Goal: Task Accomplishment & Management: Complete application form

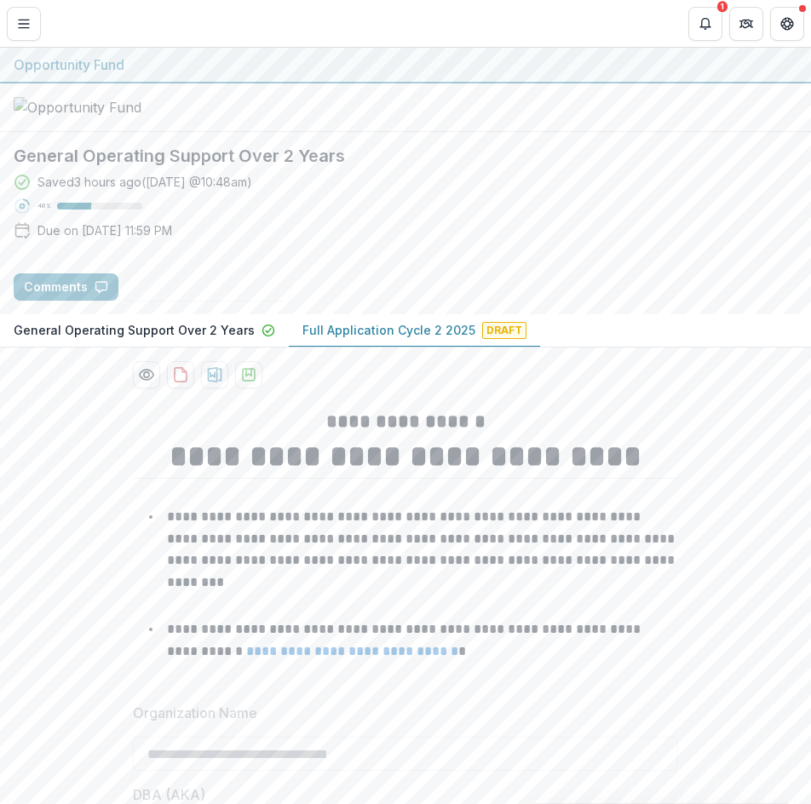
drag, startPoint x: 0, startPoint y: 0, endPoint x: 745, endPoint y: 617, distance: 966.8
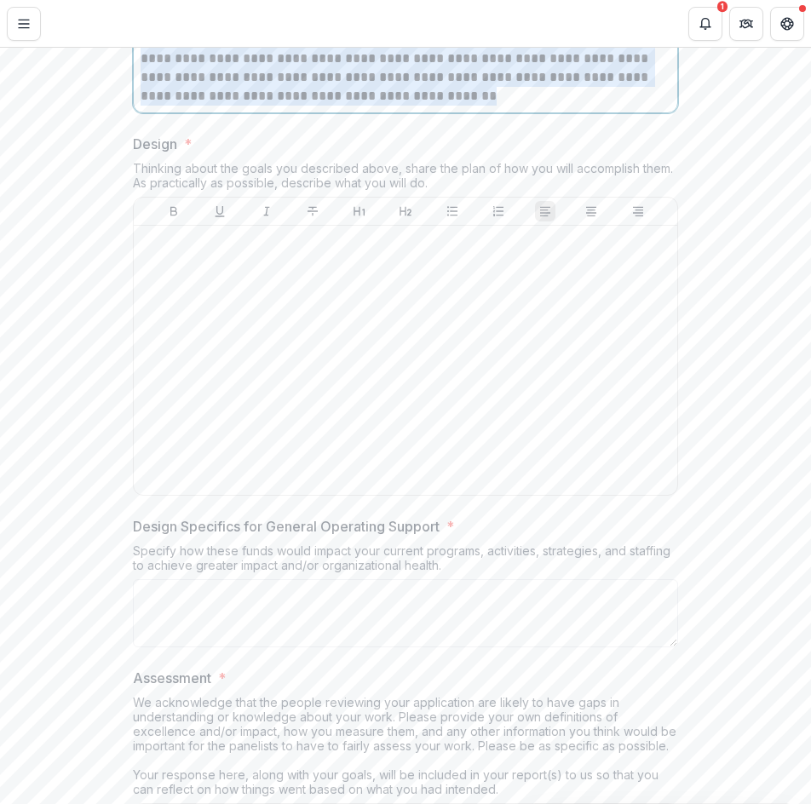
scroll to position [3462, 0]
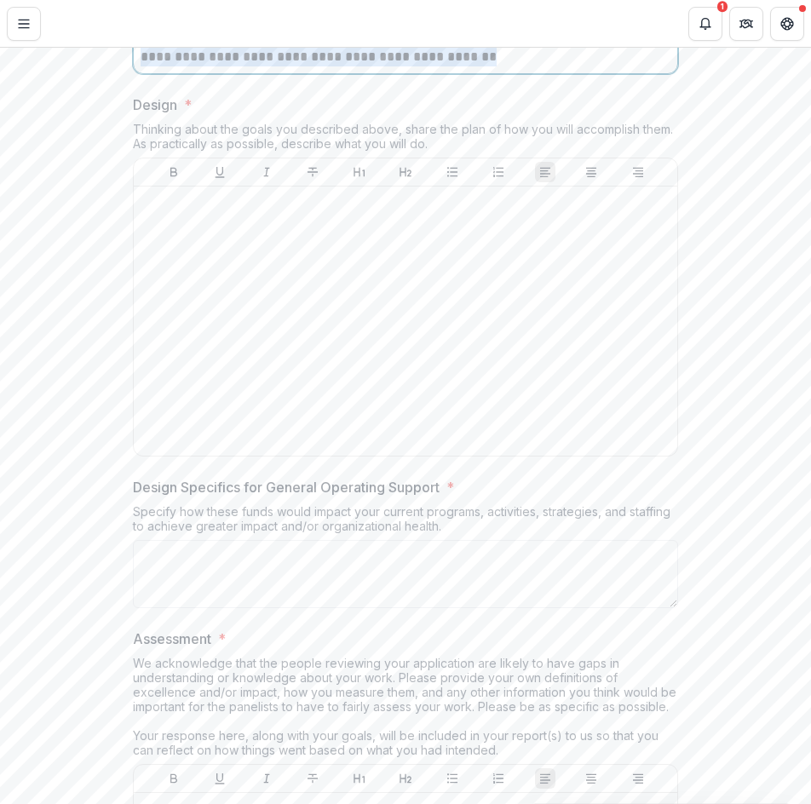
drag, startPoint x: 137, startPoint y: 175, endPoint x: 447, endPoint y: 282, distance: 328.1
copy p "**********"
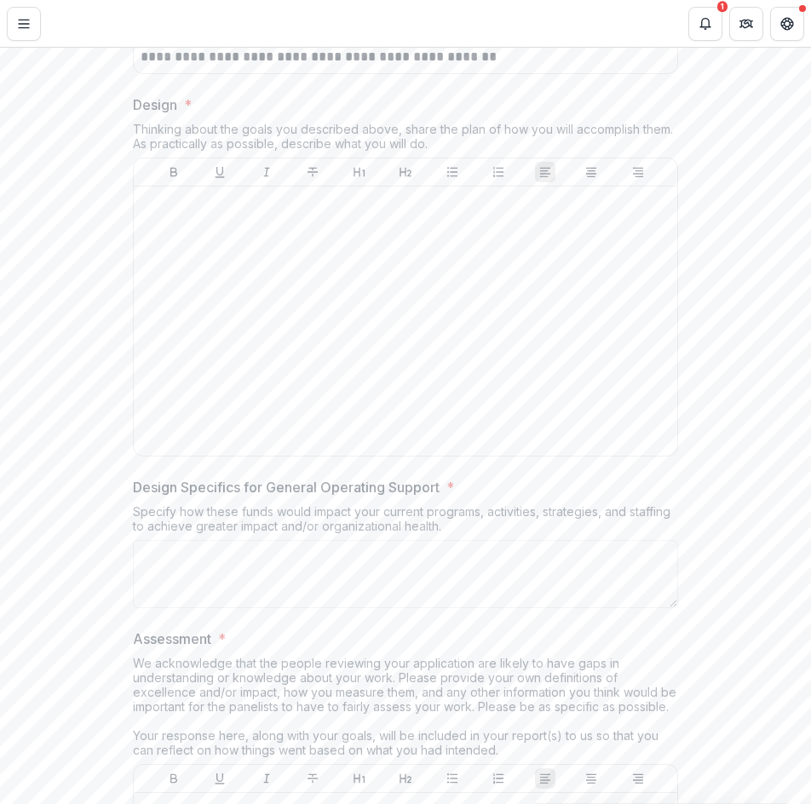
drag, startPoint x: 128, startPoint y: 258, endPoint x: 464, endPoint y: 299, distance: 339.0
copy div "Design * Thinking about the goals you described above, share the plan of how yo…"
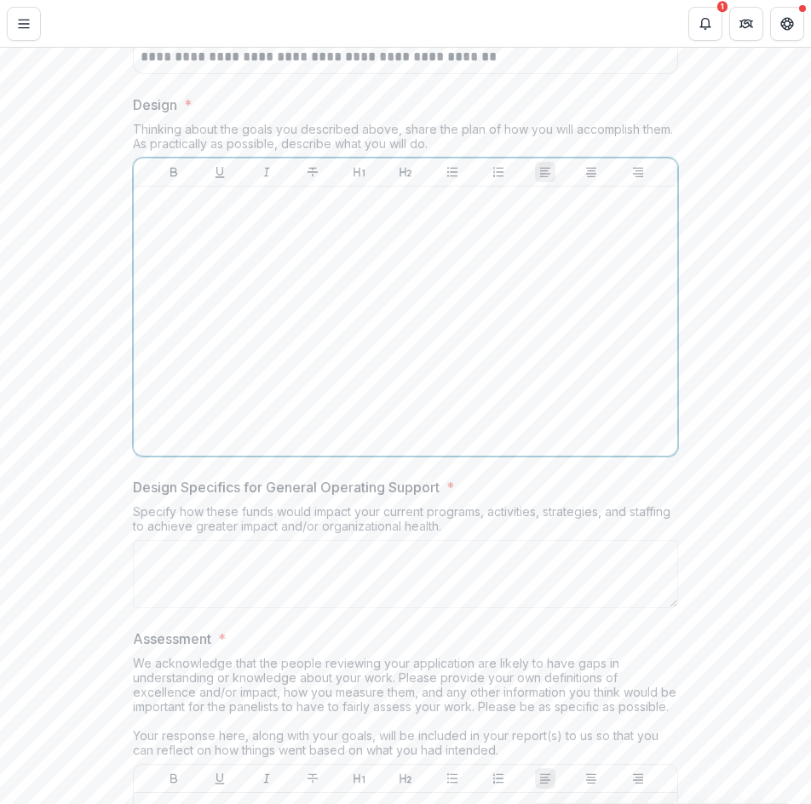
click at [292, 401] on div at bounding box center [406, 321] width 530 height 256
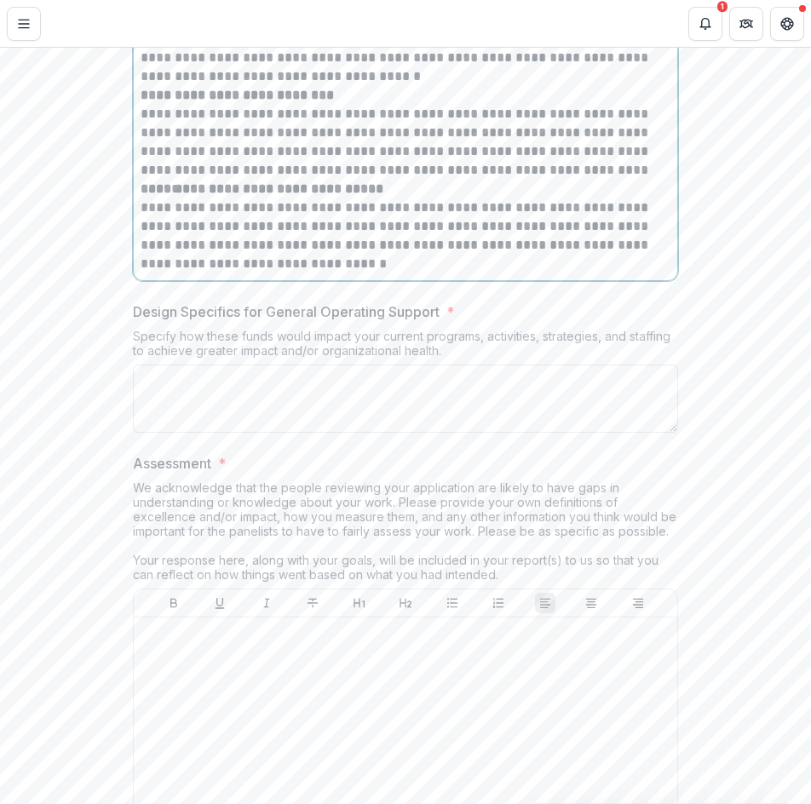
scroll to position [4386, 0]
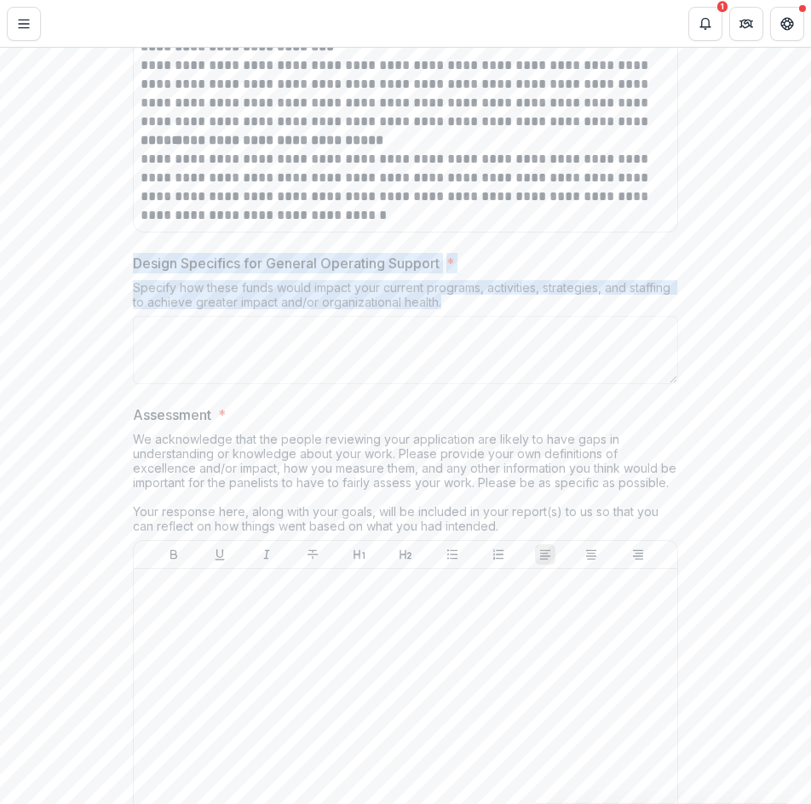
drag, startPoint x: 131, startPoint y: 407, endPoint x: 464, endPoint y: 449, distance: 335.7
click at [473, 391] on div "Design Specifics for General Operating Support * Specify how these funds would …" at bounding box center [405, 322] width 545 height 138
copy div "Design Specifics for General Operating Support * Specify how these funds would …"
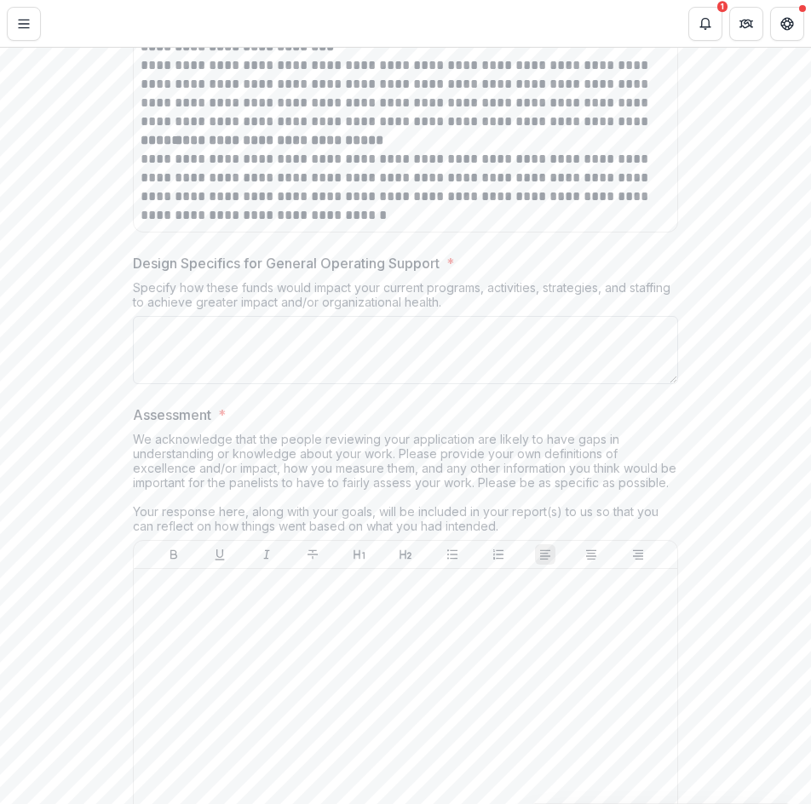
click at [308, 384] on textarea "Design Specifics for General Operating Support *" at bounding box center [405, 350] width 545 height 68
paste textarea "**********"
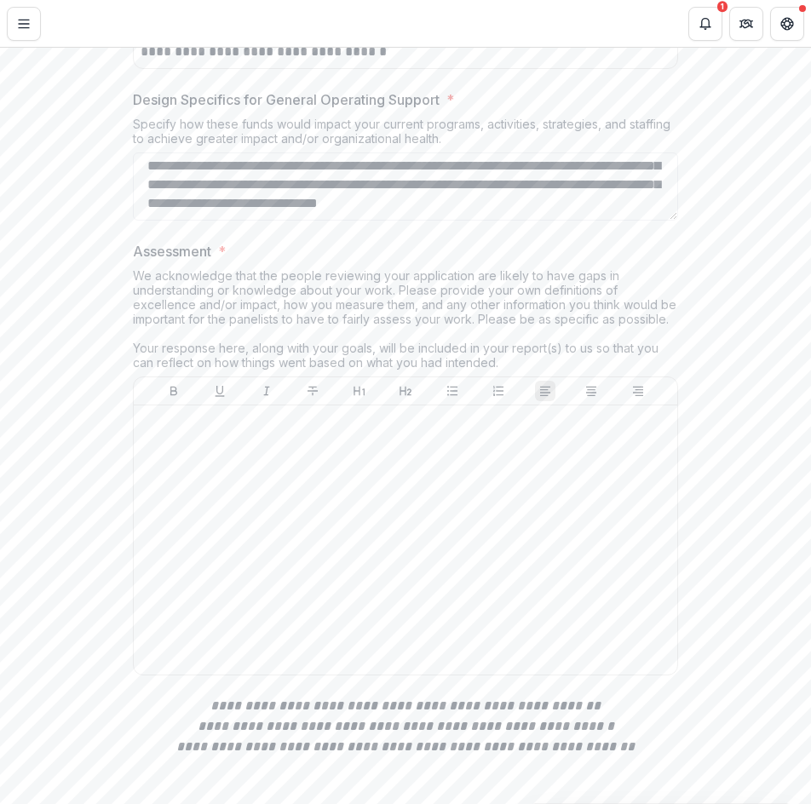
scroll to position [4557, 0]
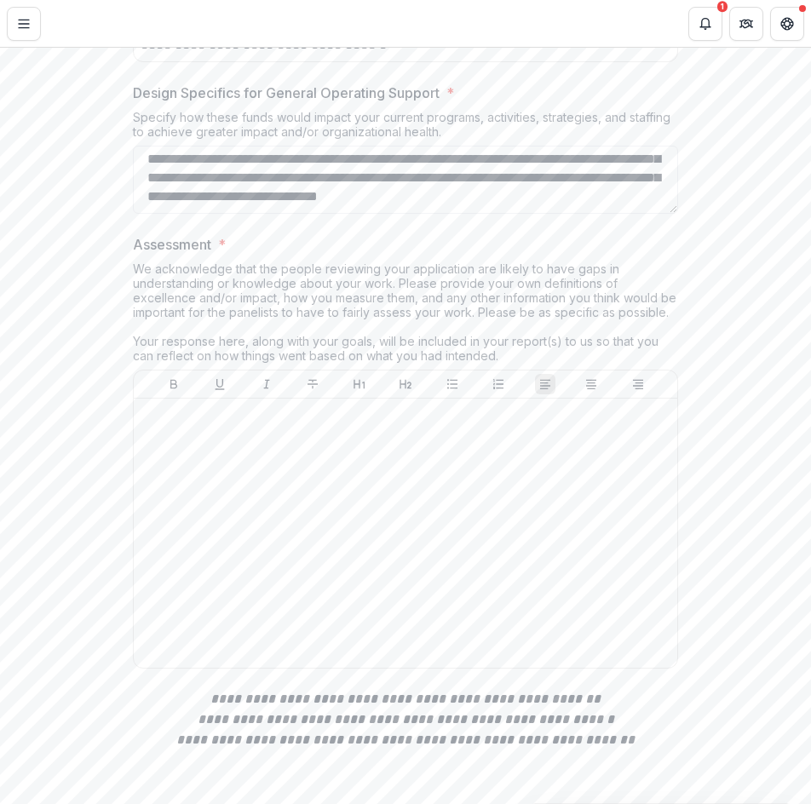
type textarea "**********"
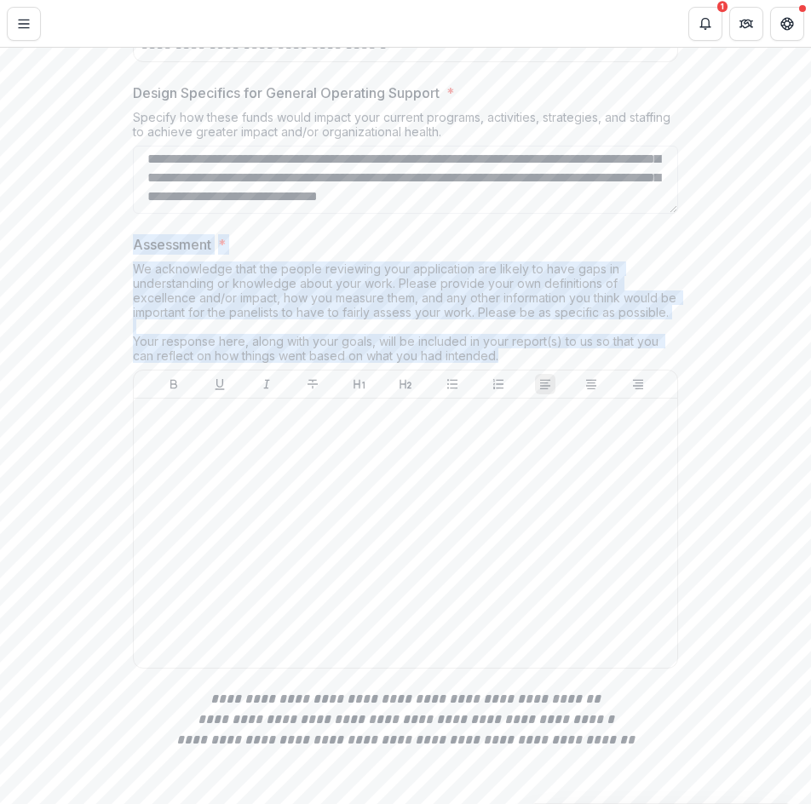
drag, startPoint x: 132, startPoint y: 393, endPoint x: 556, endPoint y: 501, distance: 437.8
click at [556, 501] on div "Assessment * We acknowledge that the people reviewing your application are like…" at bounding box center [405, 454] width 545 height 441
copy div "Assessment * We acknowledge that the people reviewing your application are like…"
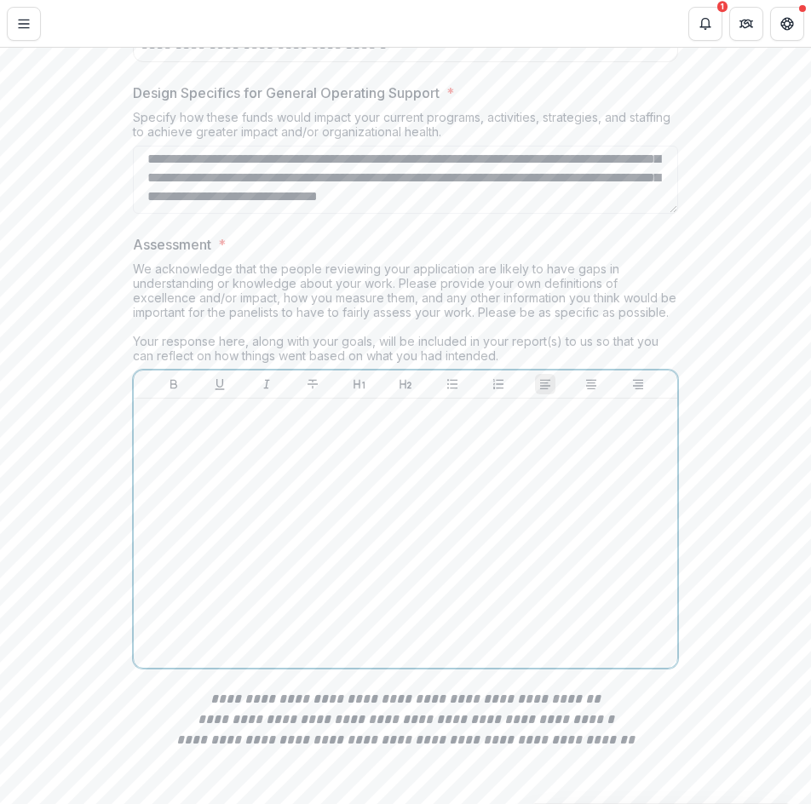
click at [408, 614] on div at bounding box center [406, 534] width 530 height 256
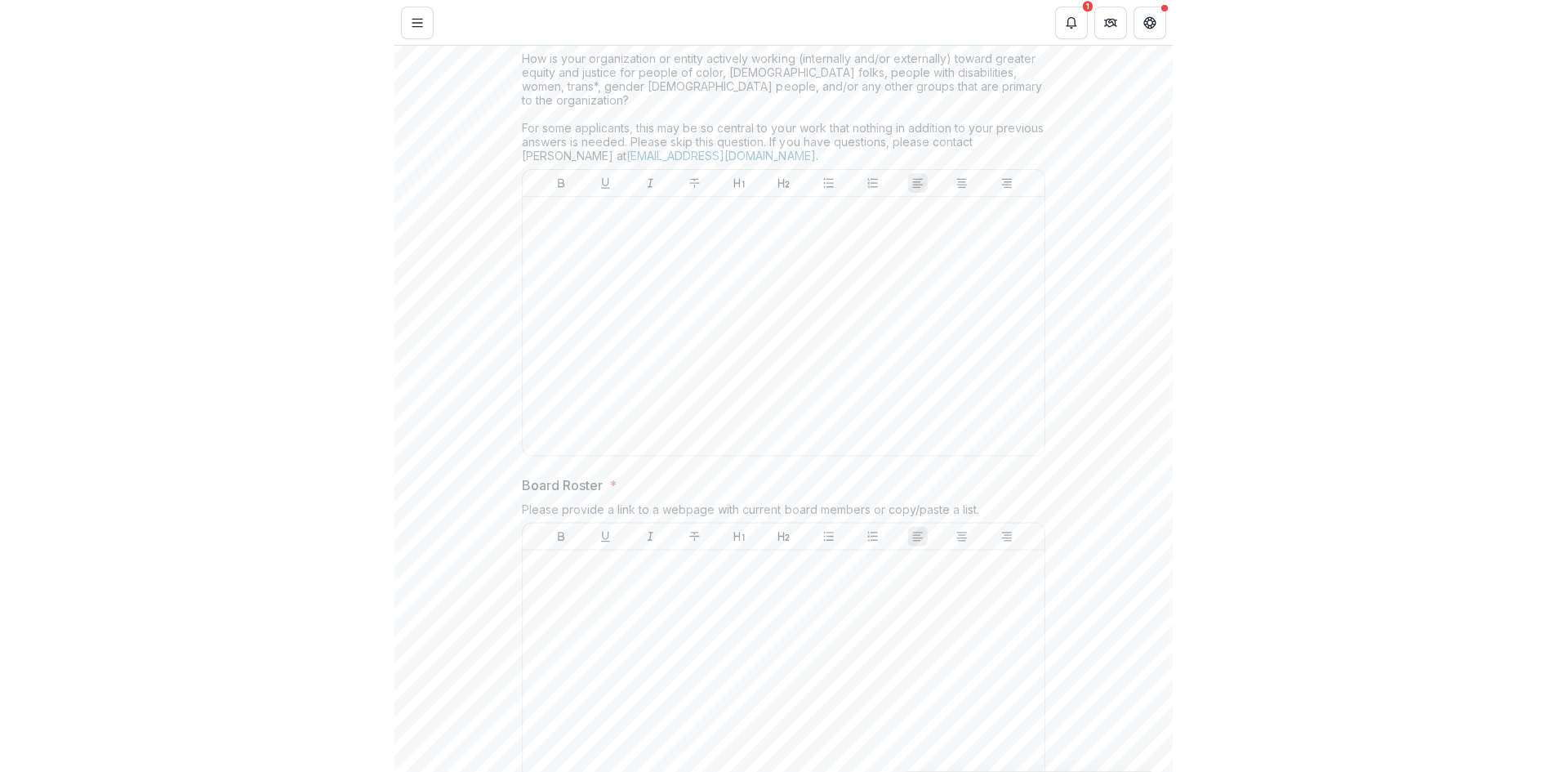
scroll to position [8483, 0]
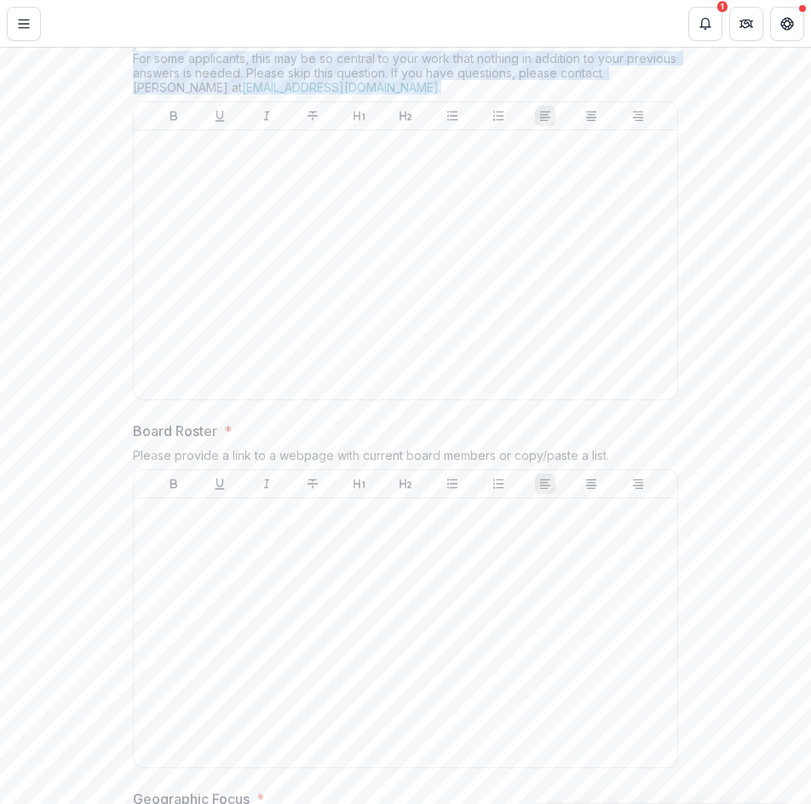
drag, startPoint x: 128, startPoint y: 111, endPoint x: 479, endPoint y: 227, distance: 369.6
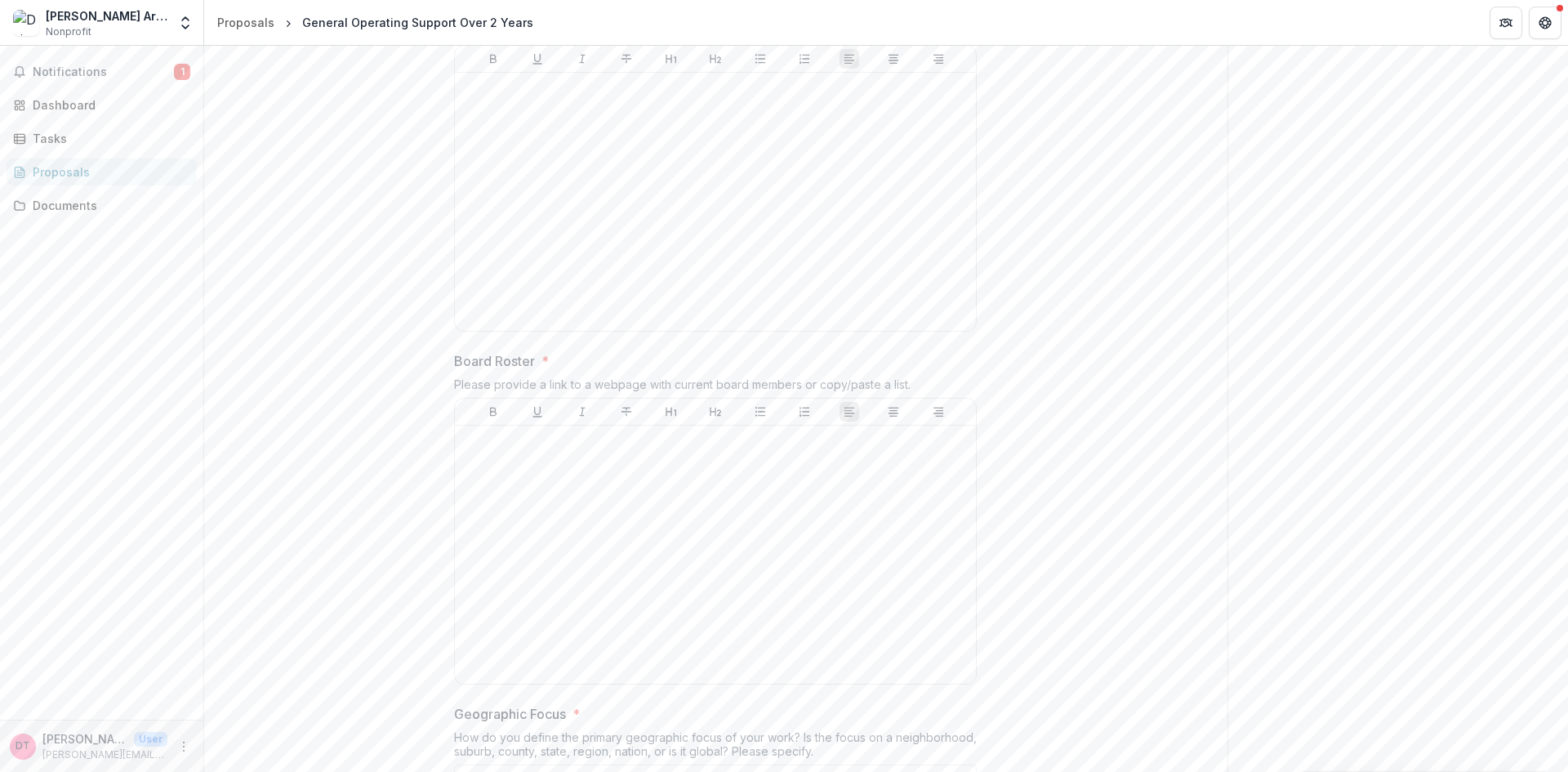
scroll to position [8432, 0]
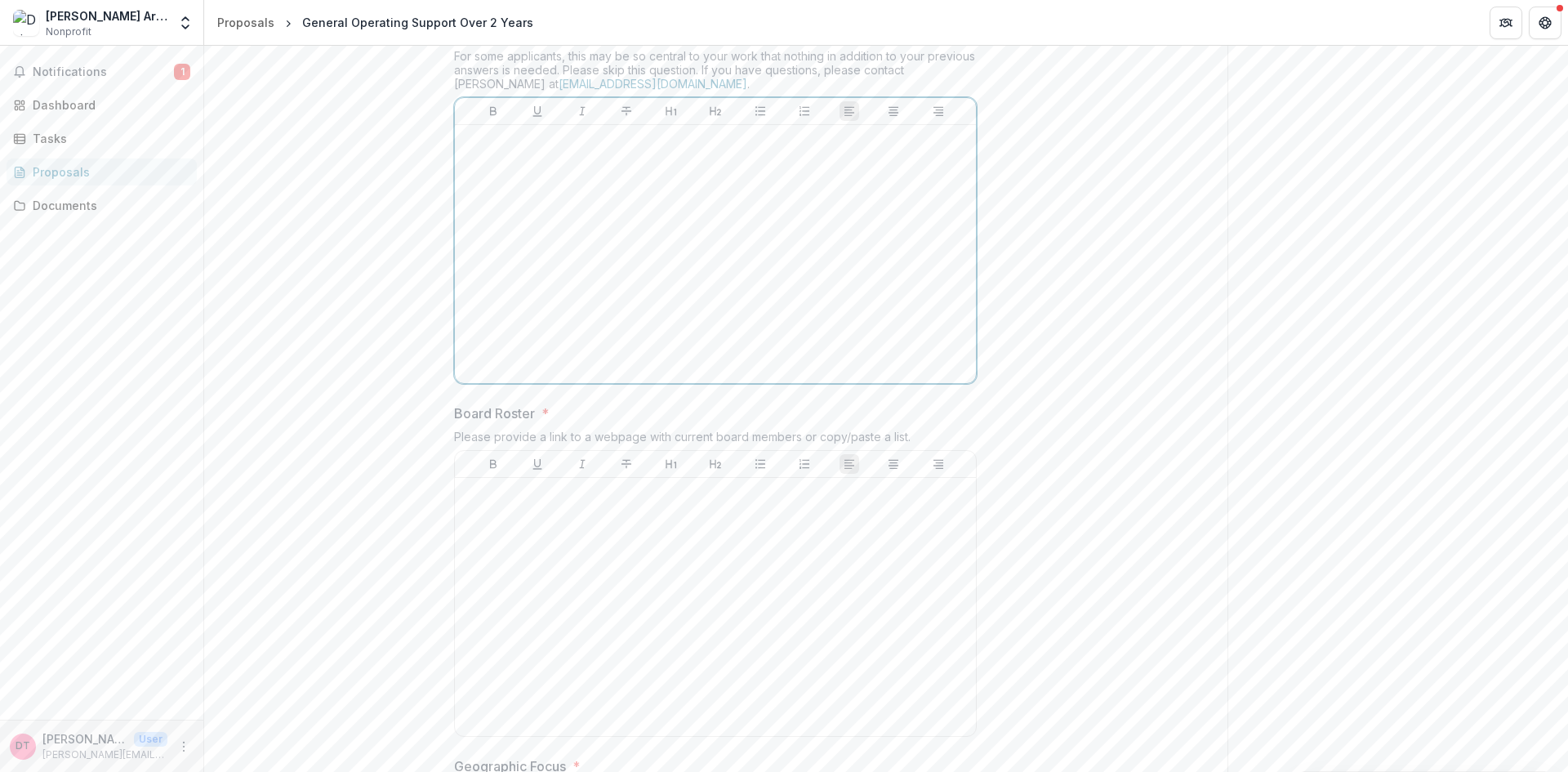
click at [657, 345] on div at bounding box center [715, 254] width 508 height 246
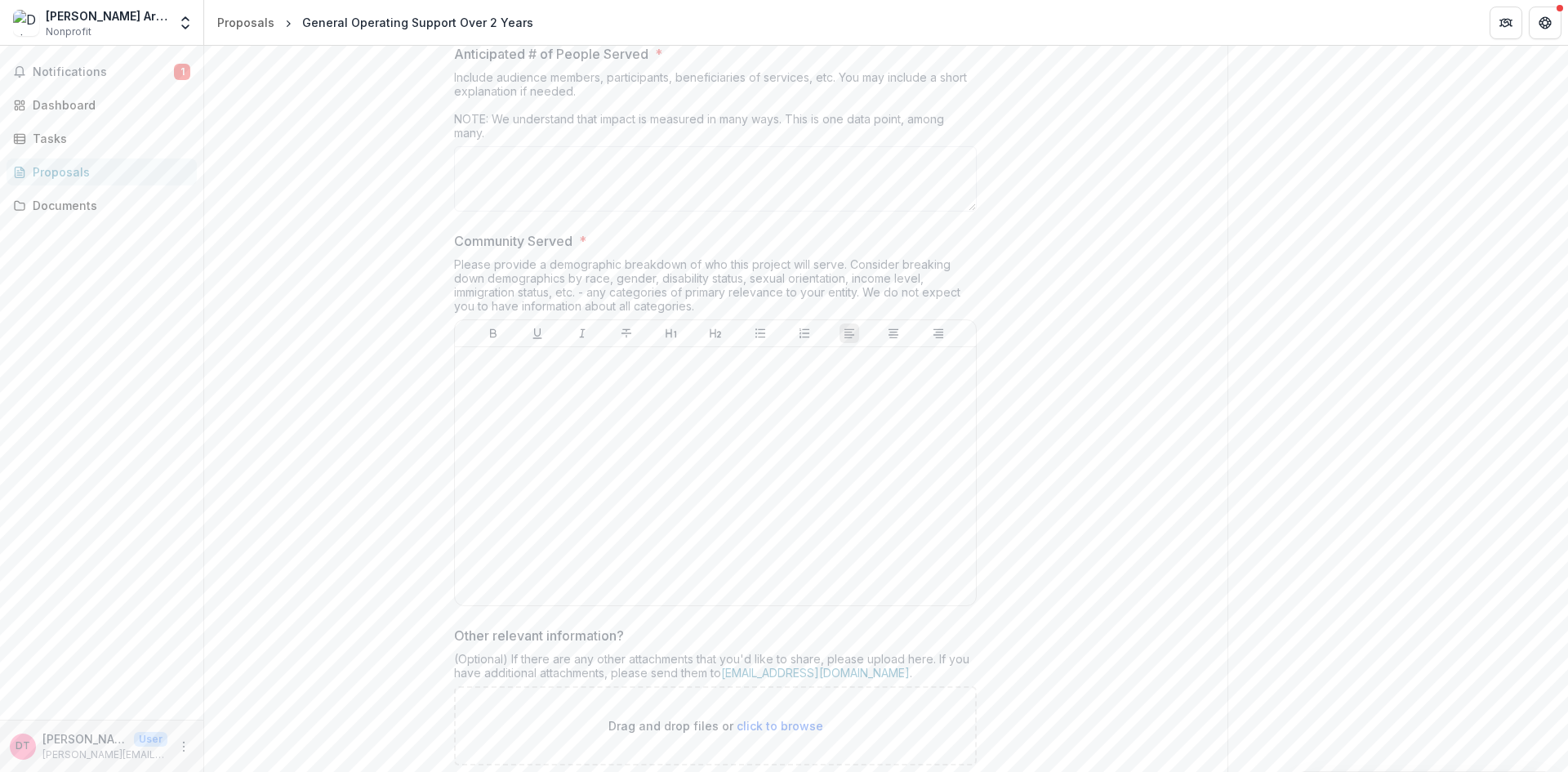
scroll to position [10235, 0]
drag, startPoint x: 455, startPoint y: 157, endPoint x: 591, endPoint y: 257, distance: 168.8
click at [591, 215] on div "Anticipated # of People Served * Include audience members, participants, benefi…" at bounding box center [715, 128] width 522 height 174
copy label "Anticipated # of People Served *"
click at [522, 490] on div at bounding box center [715, 473] width 508 height 246
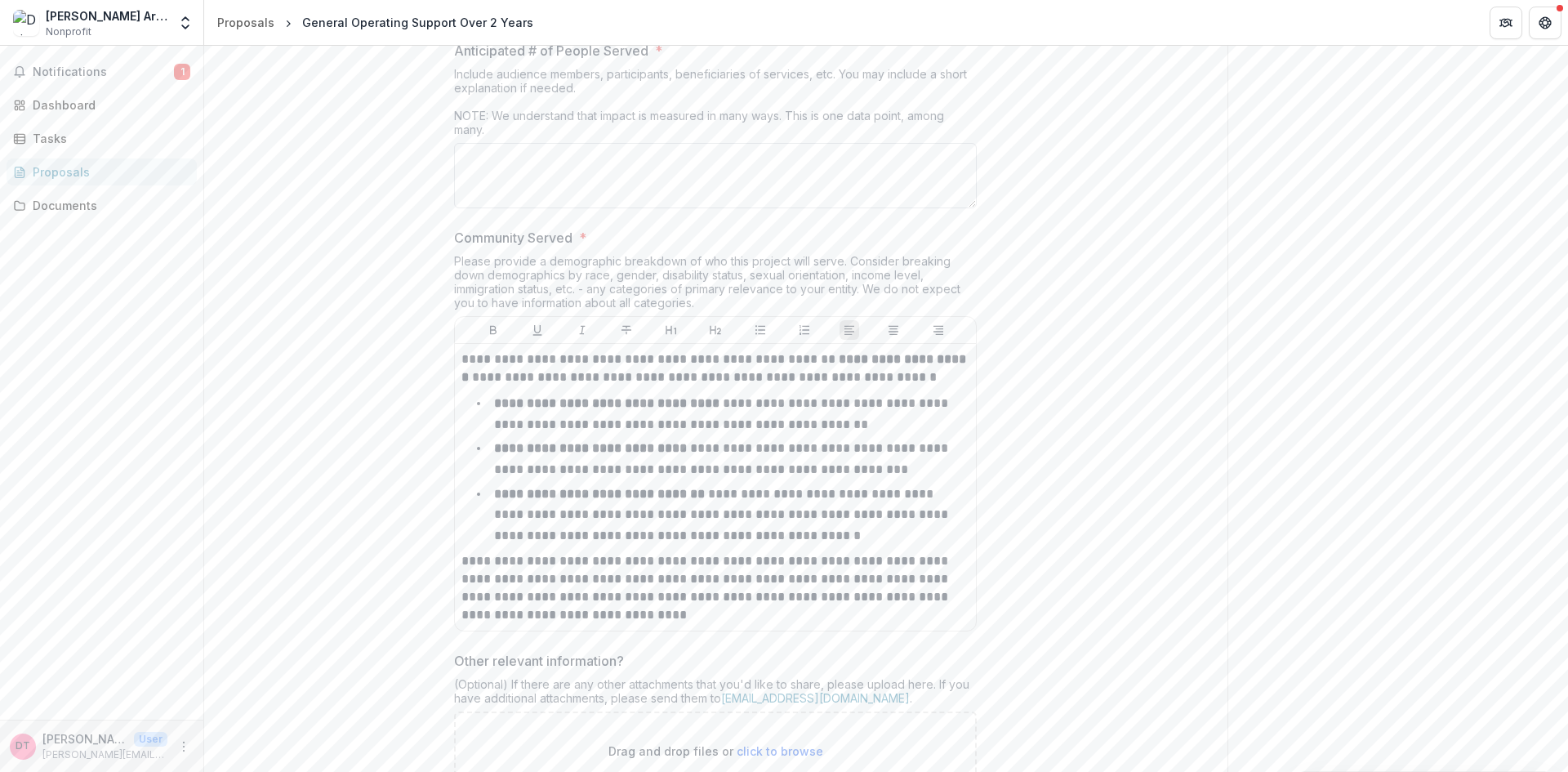
click at [515, 208] on textarea "Anticipated # of People Served *" at bounding box center [715, 175] width 522 height 65
paste textarea "**********"
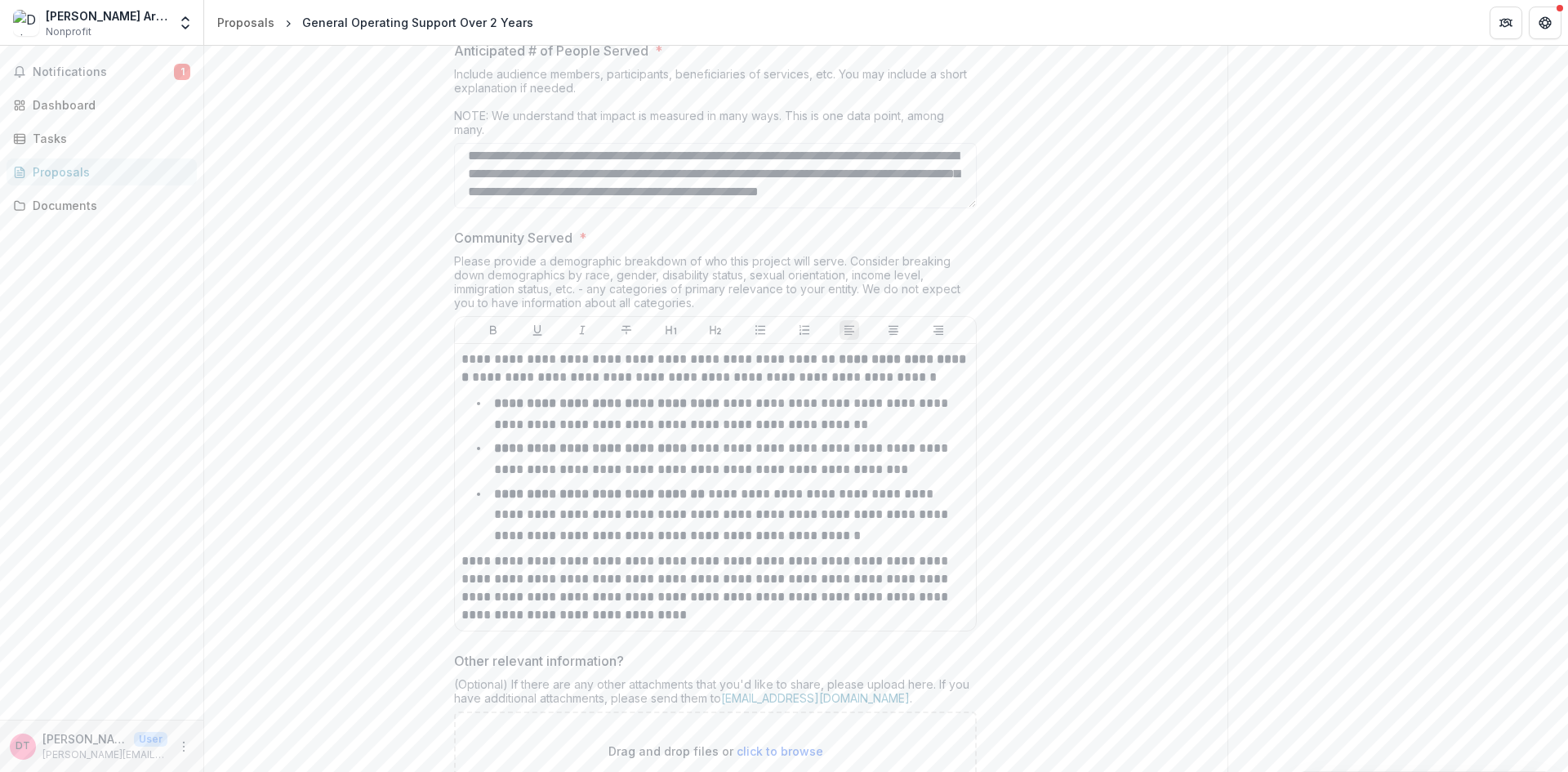
type textarea "**********"
drag, startPoint x: 461, startPoint y: 470, endPoint x: 788, endPoint y: 760, distance: 437.1
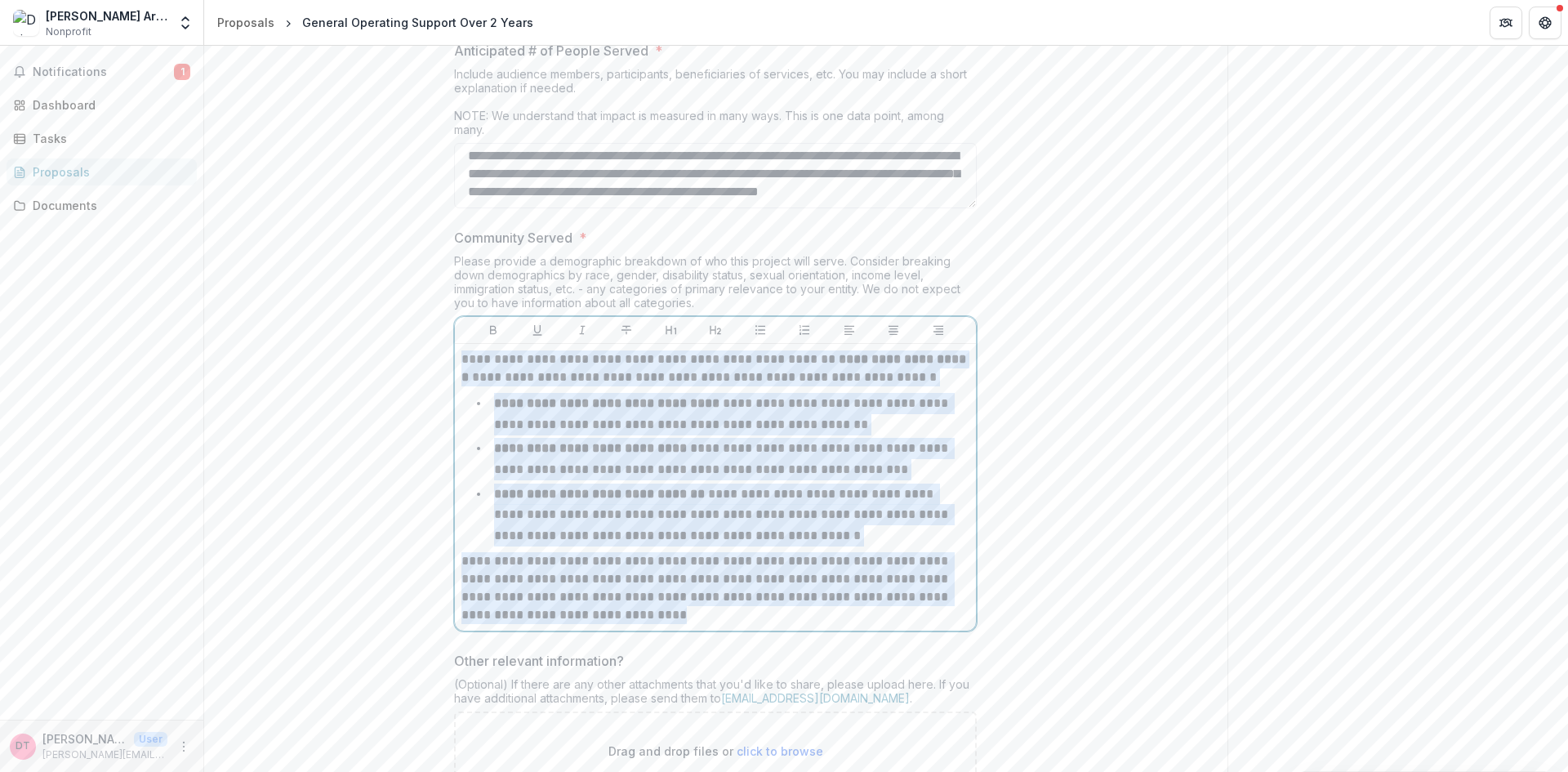
drag, startPoint x: 736, startPoint y: 712, endPoint x: 418, endPoint y: 431, distance: 424.4
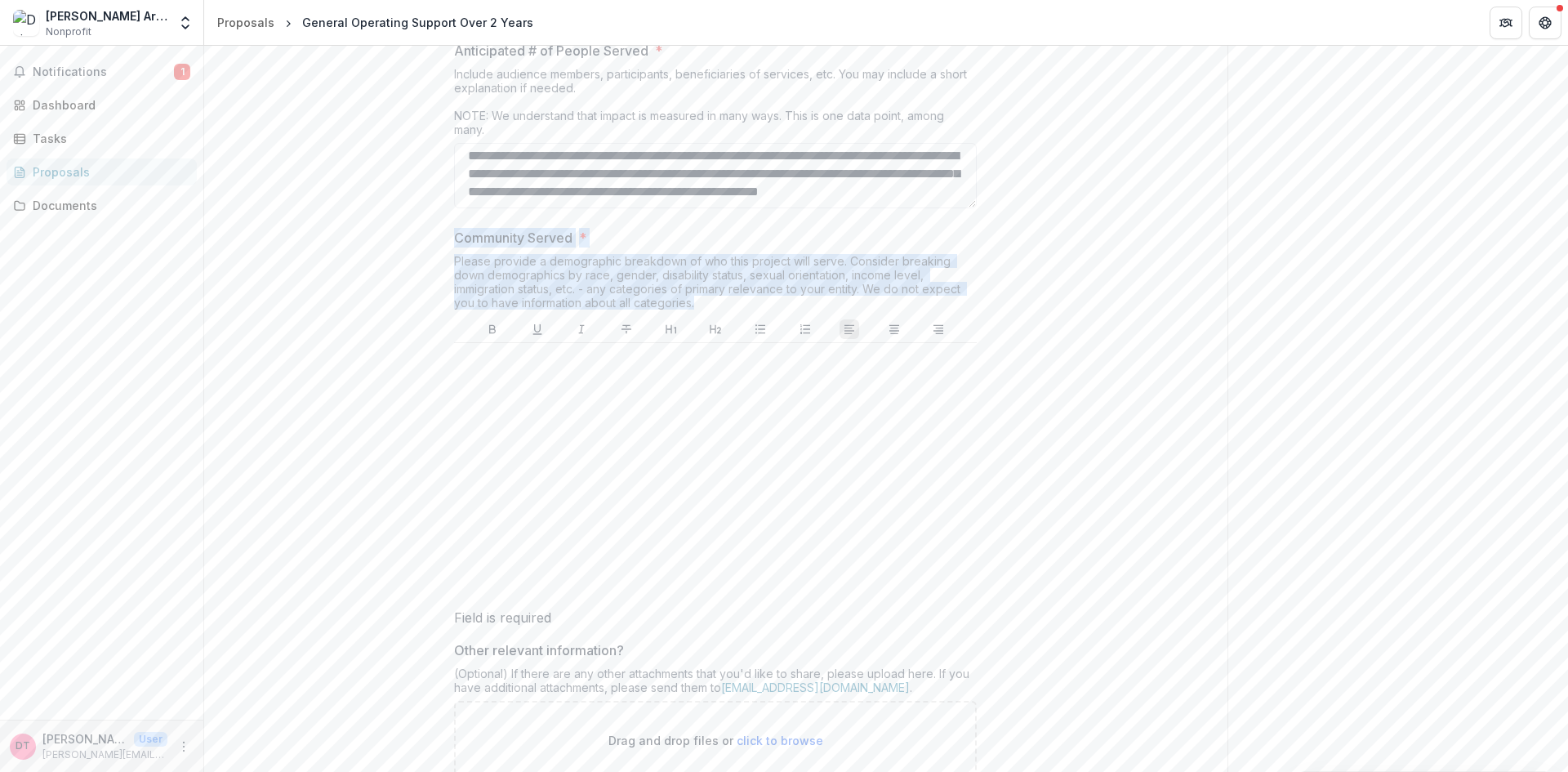
drag, startPoint x: 450, startPoint y: 346, endPoint x: 690, endPoint y: 397, distance: 245.4
copy div "Community Served * Please provide a demographic breakdown of who this project w…"
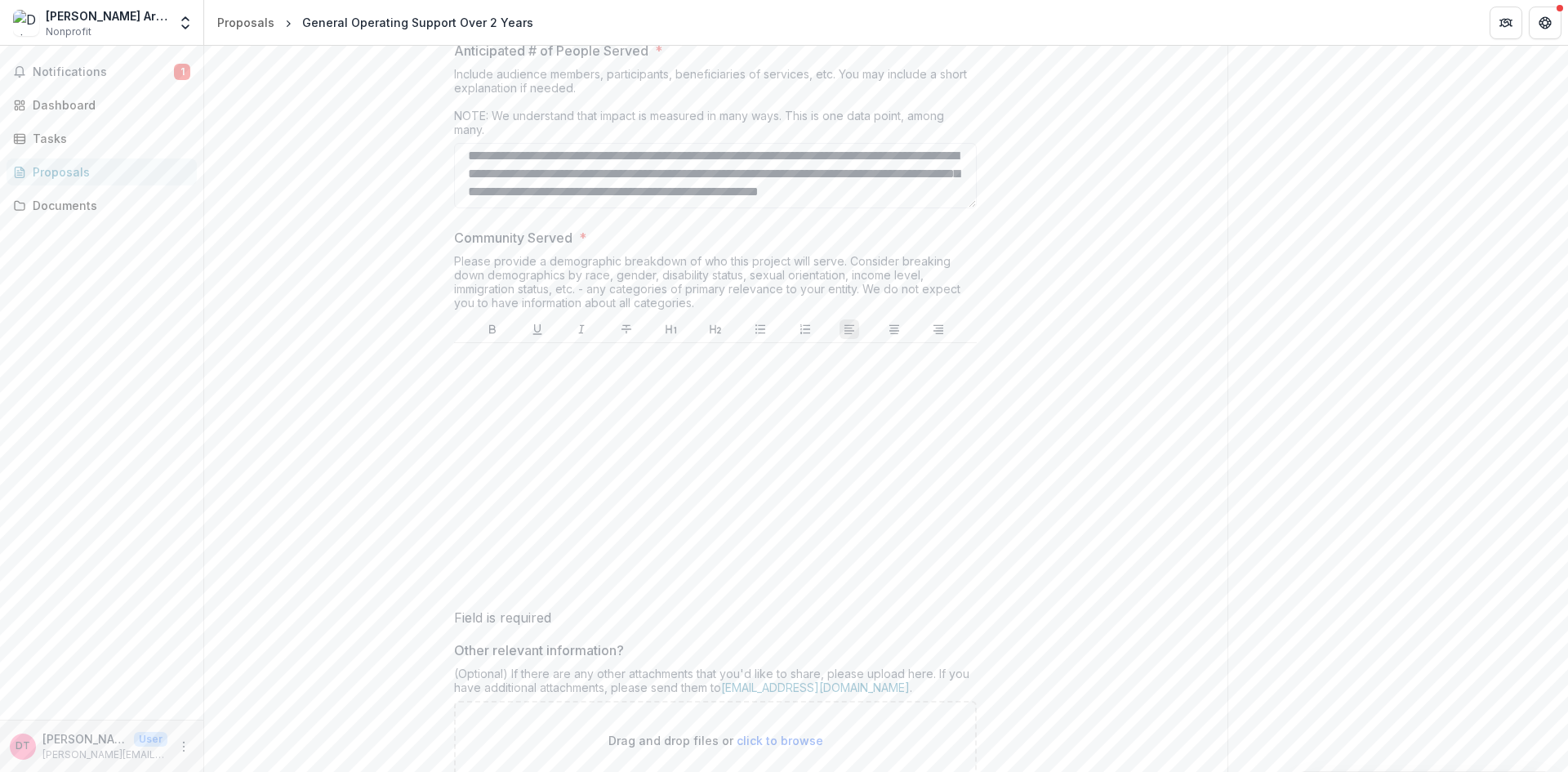
click at [697, 564] on div at bounding box center [715, 473] width 510 height 246
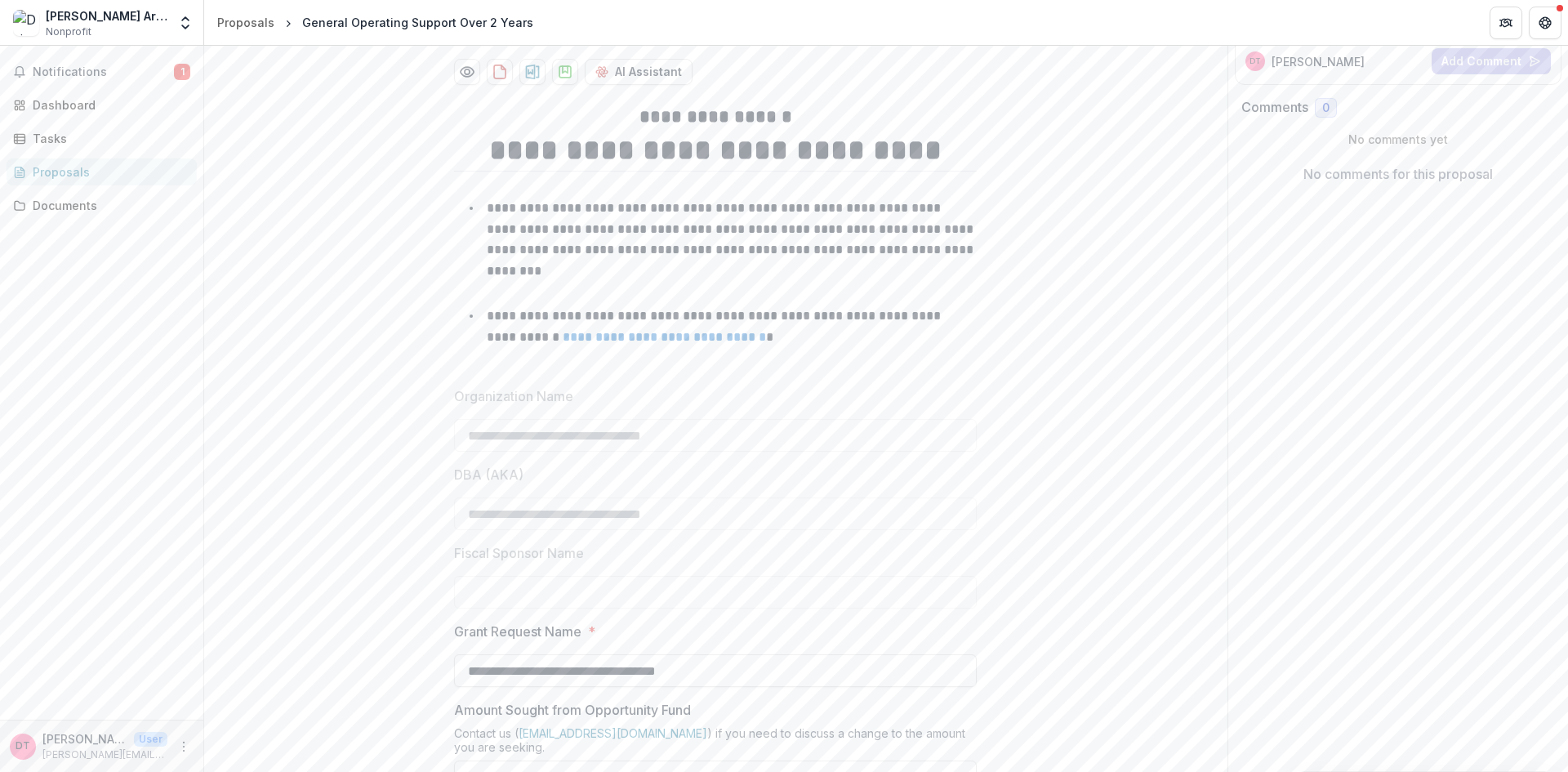
scroll to position [8, 0]
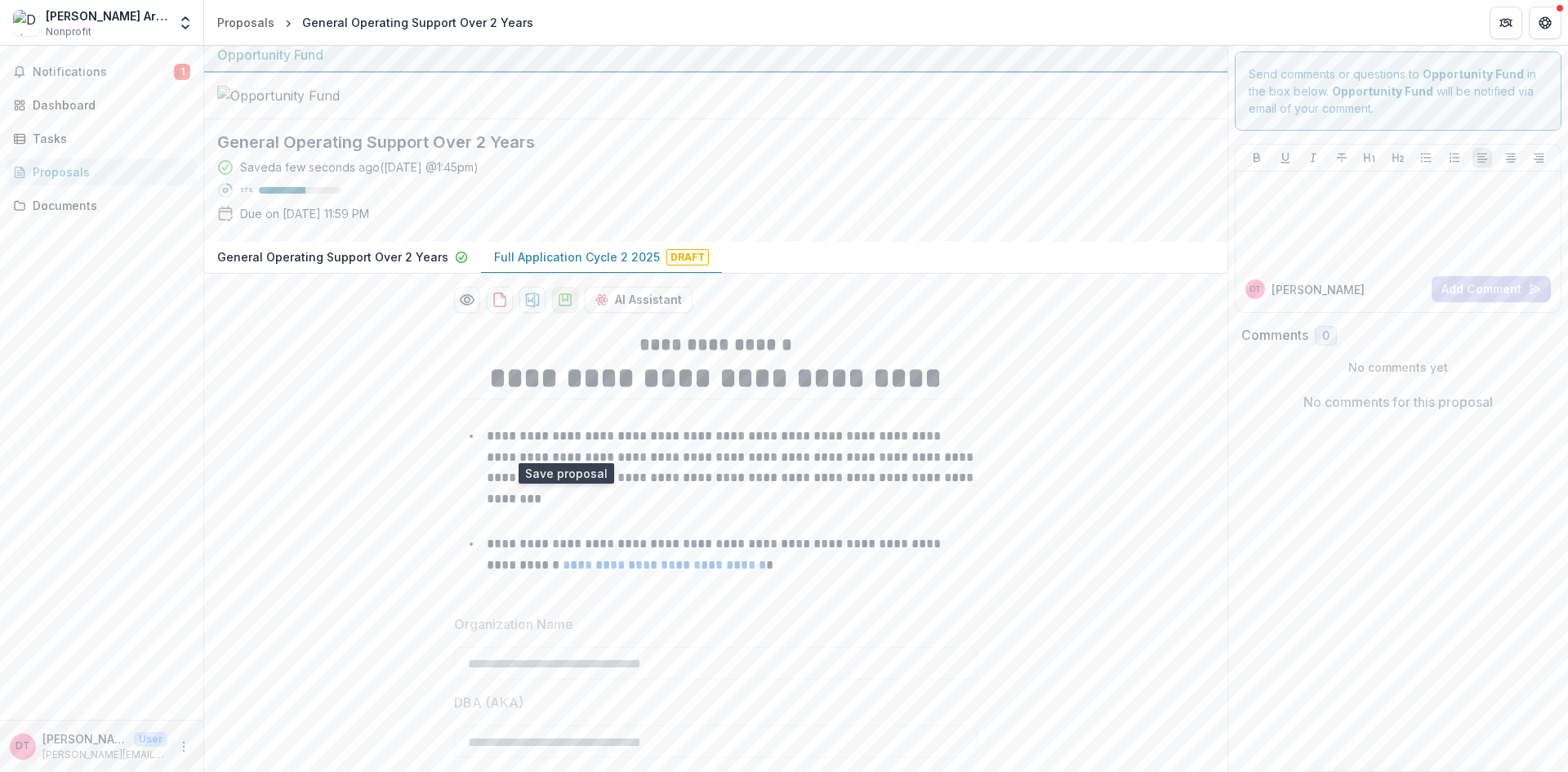
click at [560, 308] on icon "download-proposal" at bounding box center [565, 299] width 16 height 16
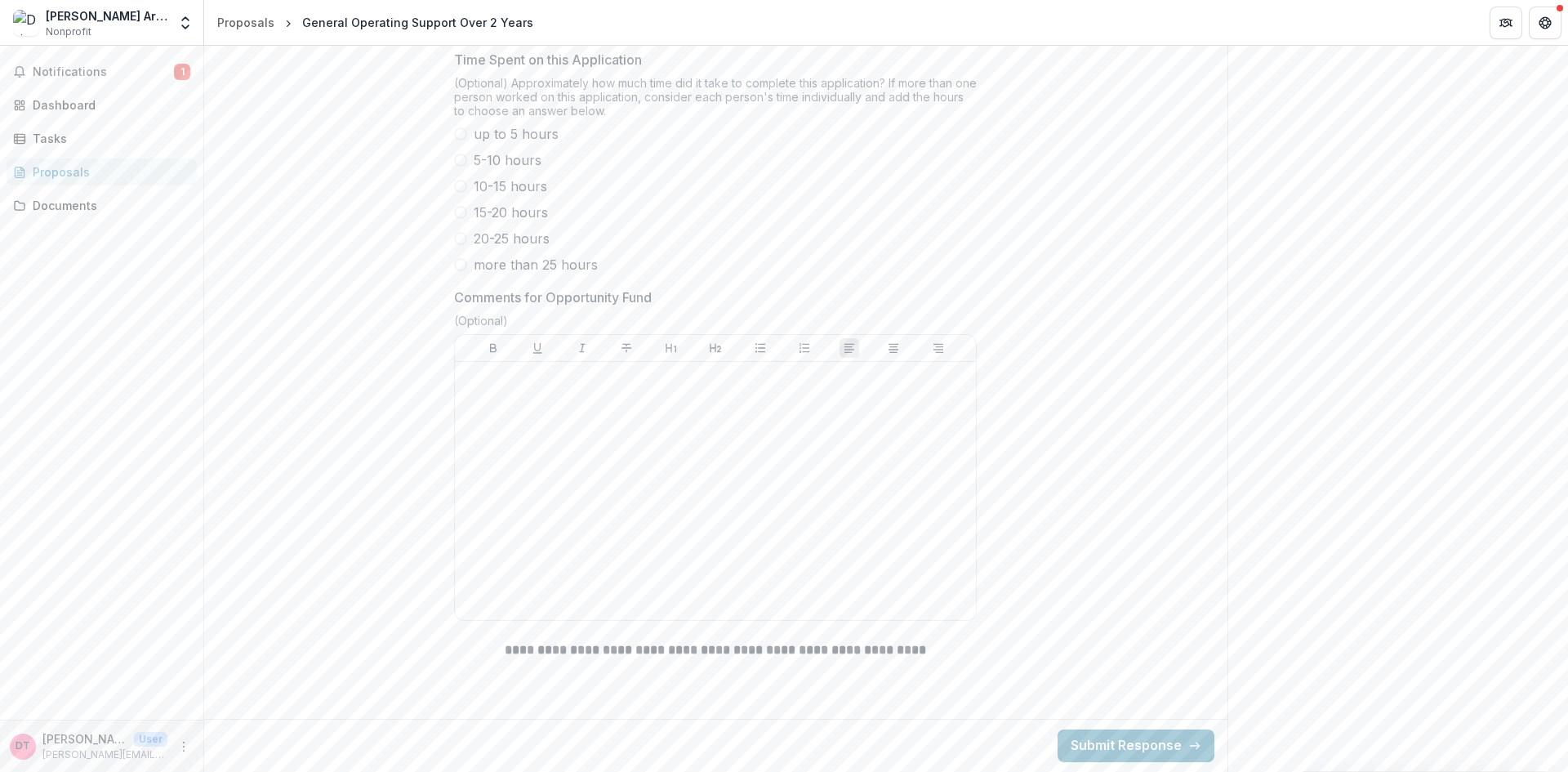
scroll to position [11755, 0]
